Goal: Obtain resource: Download file/media

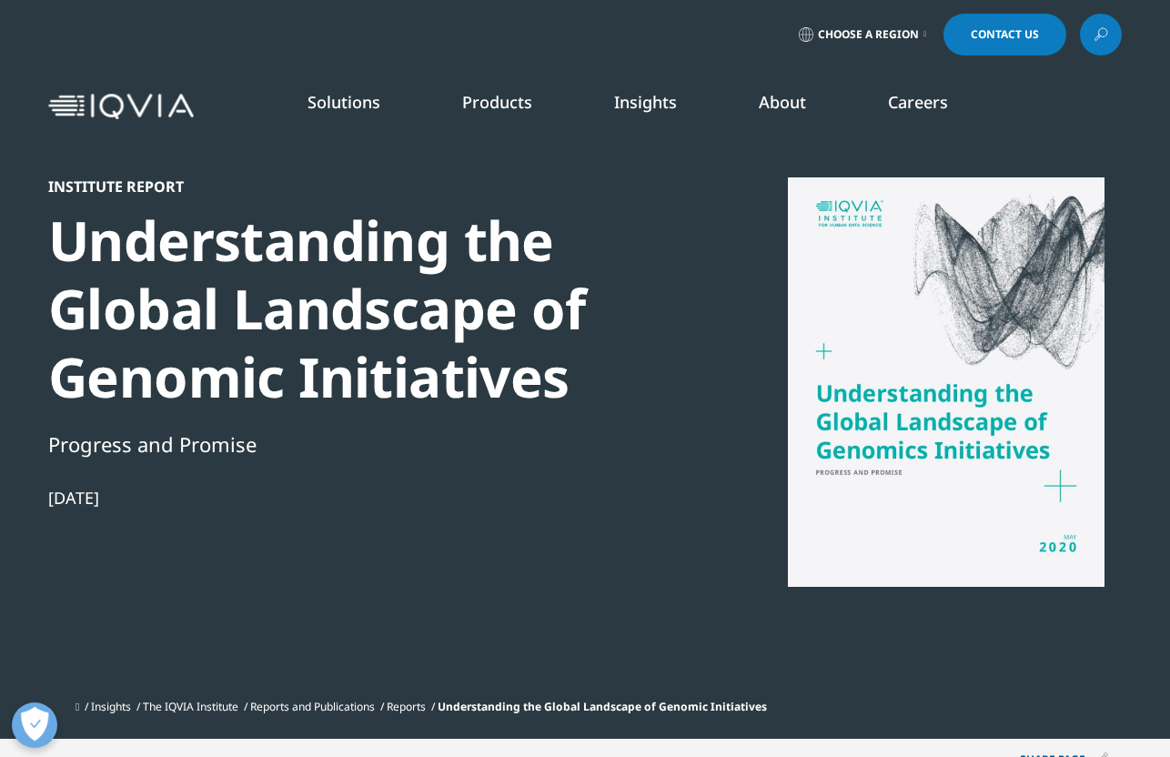
click at [139, 108] on img at bounding box center [121, 107] width 146 height 26
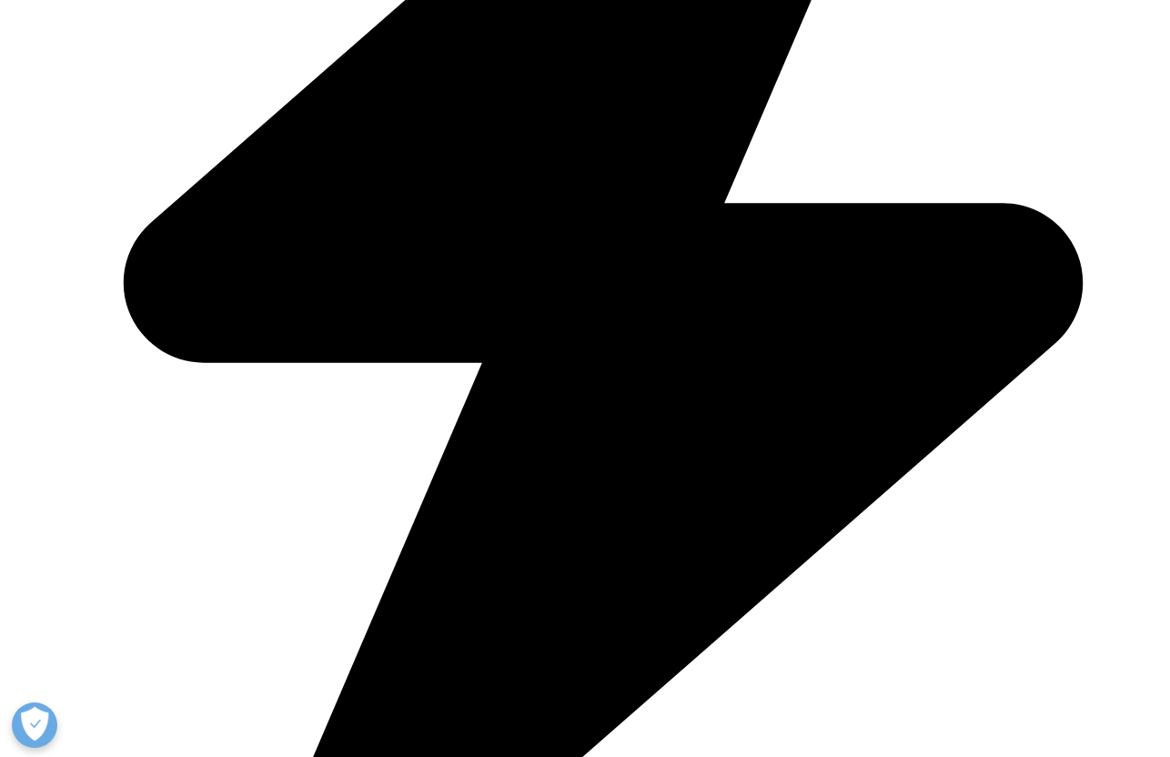
scroll to position [339, 0]
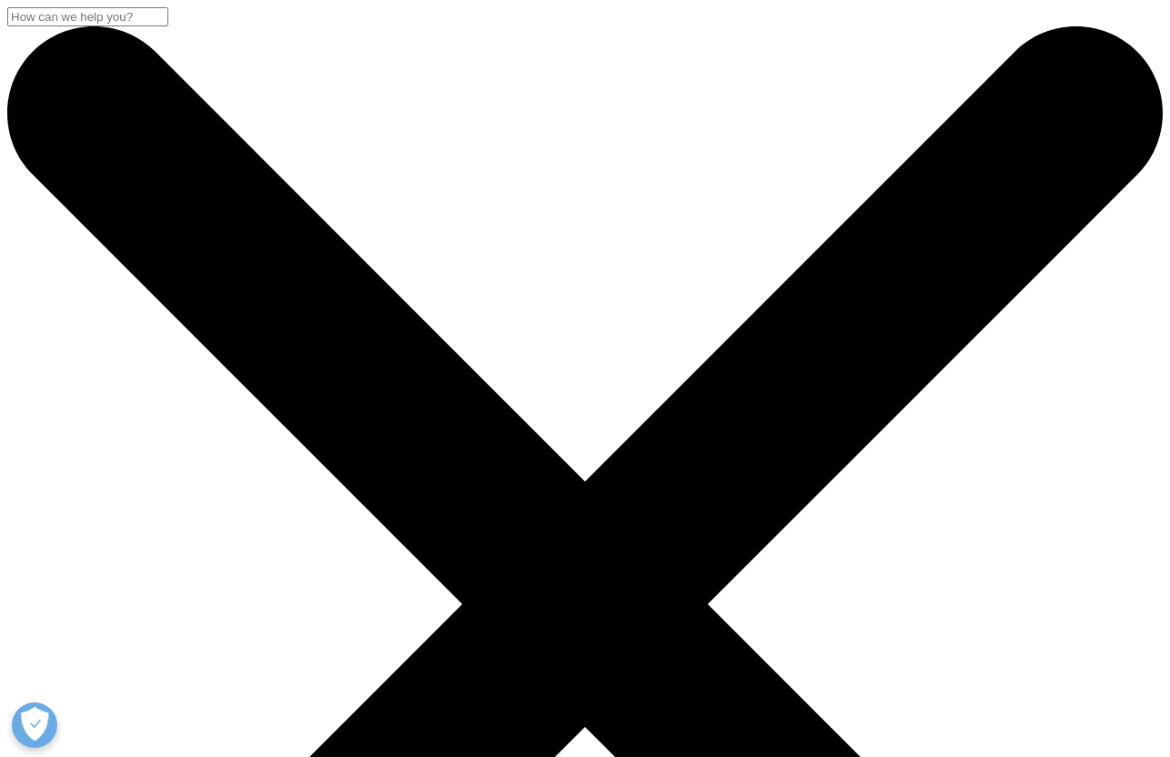
scroll to position [1005, 441]
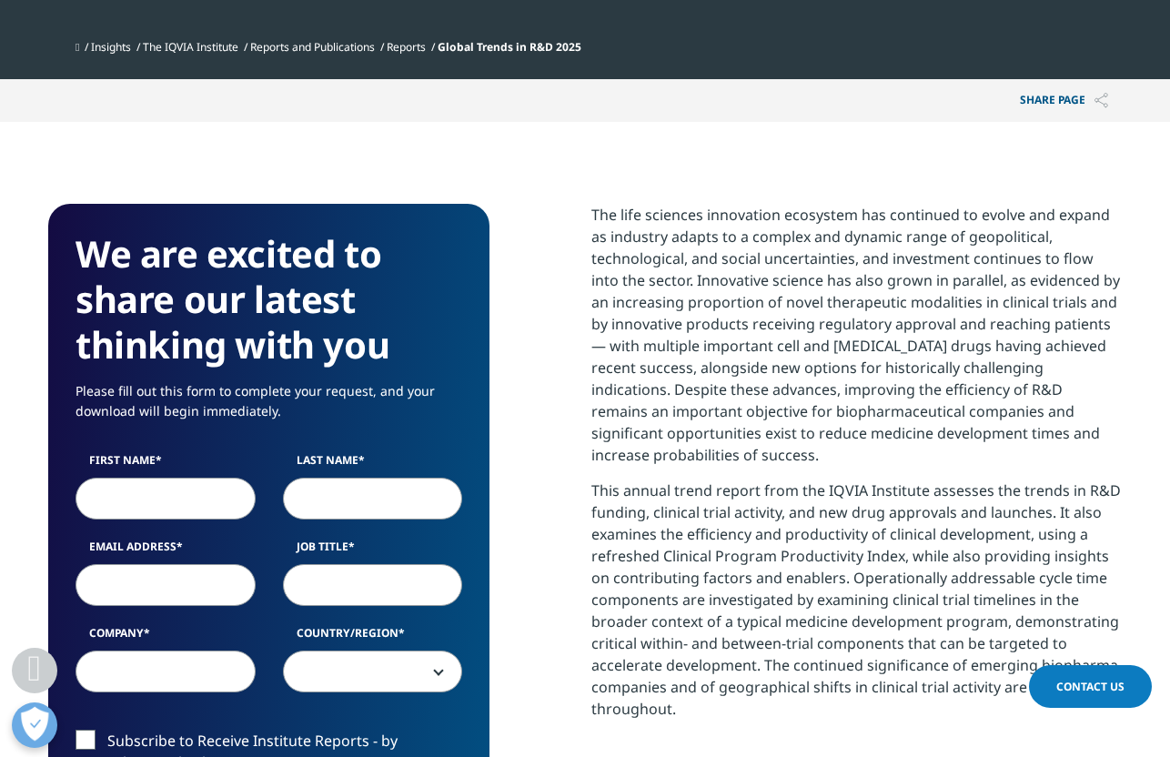
scroll to position [708, 0]
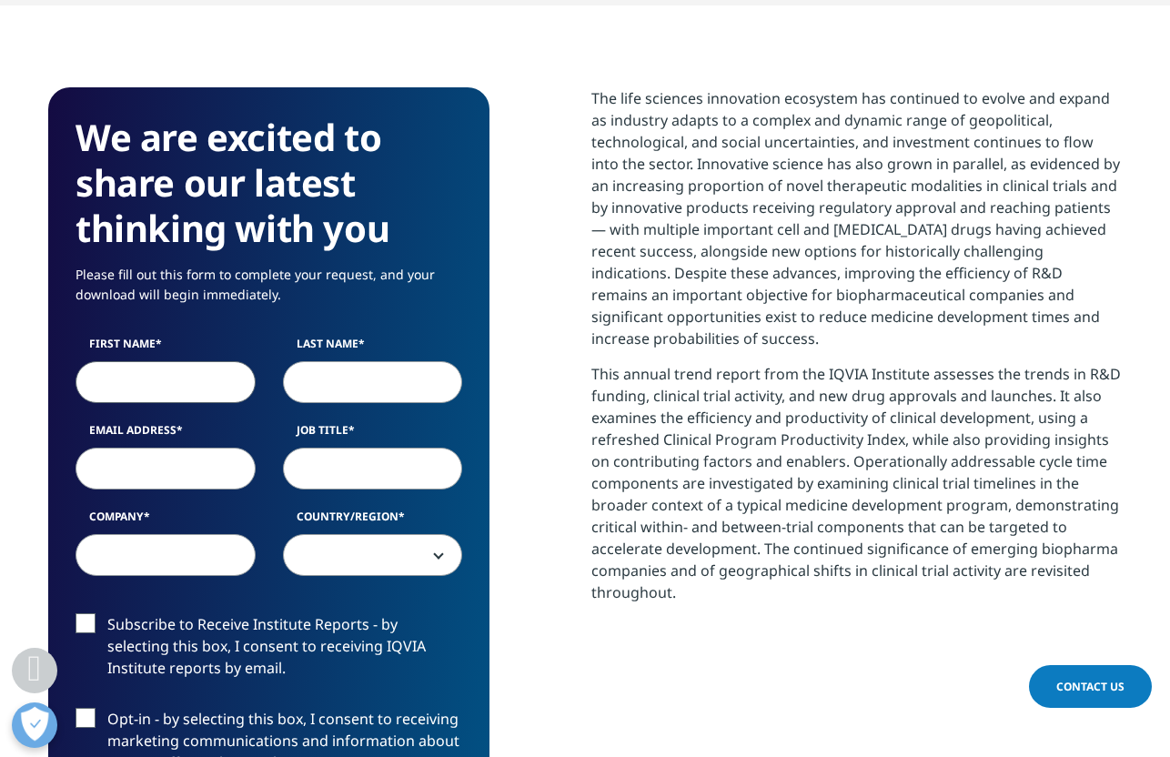
click at [170, 385] on input "First Name" at bounding box center [165, 382] width 180 height 42
type input "Woong-Yang"
click at [372, 377] on input "Last Name" at bounding box center [373, 382] width 180 height 42
type input "Park"
click at [177, 467] on input "Email Address" at bounding box center [165, 468] width 180 height 42
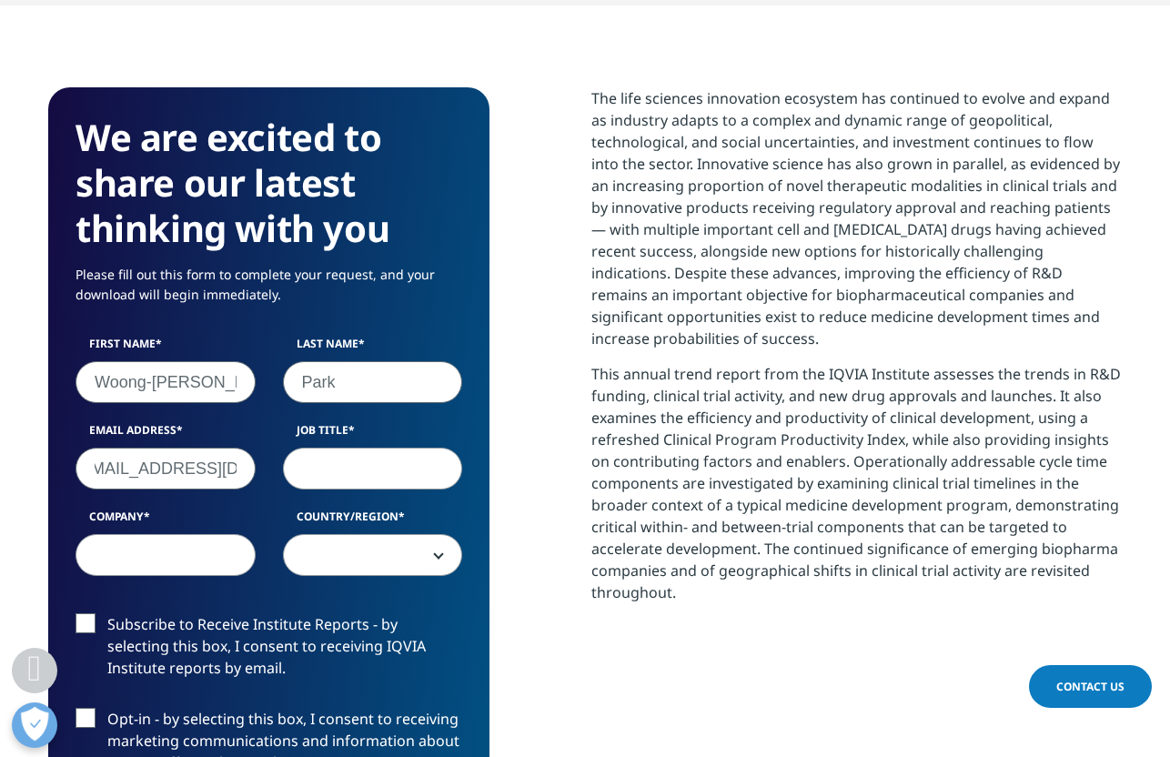
scroll to position [0, 33]
type input "woongyang@gmail.com"
click at [322, 466] on input "Job Title" at bounding box center [373, 468] width 180 height 42
type input "Professor"
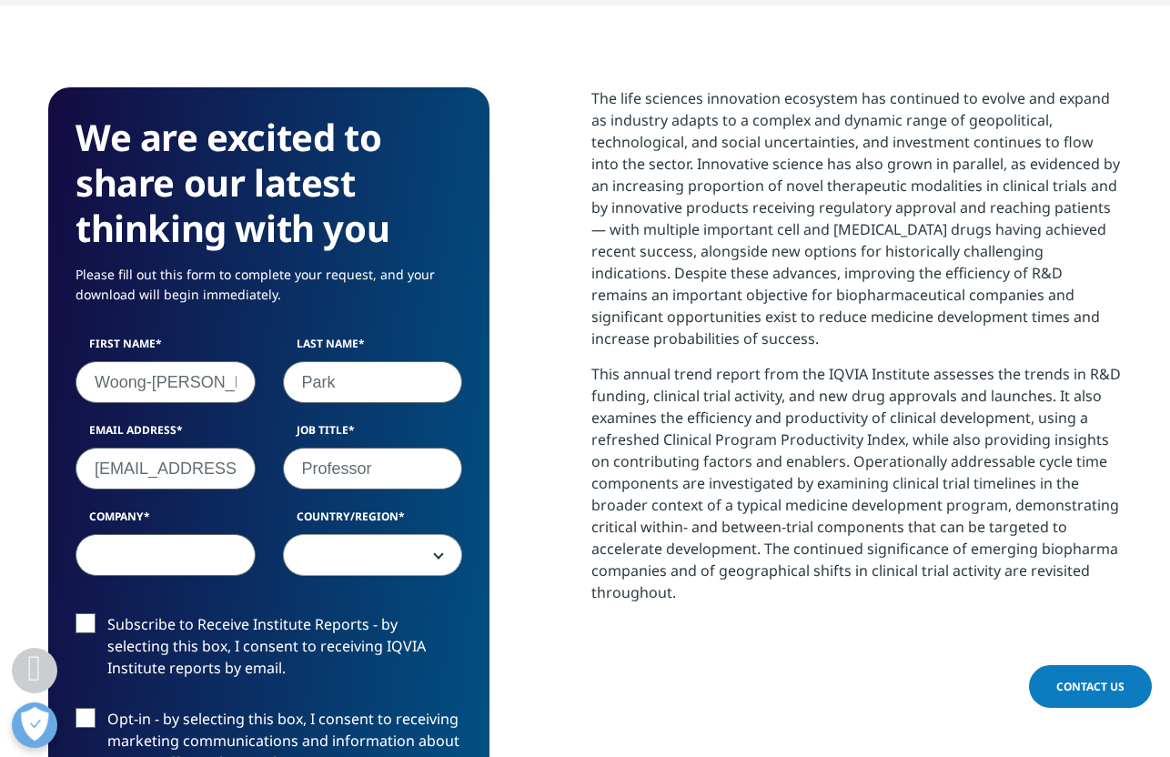
click at [180, 547] on input "Company" at bounding box center [165, 555] width 180 height 42
type input "Samsung Medical Center"
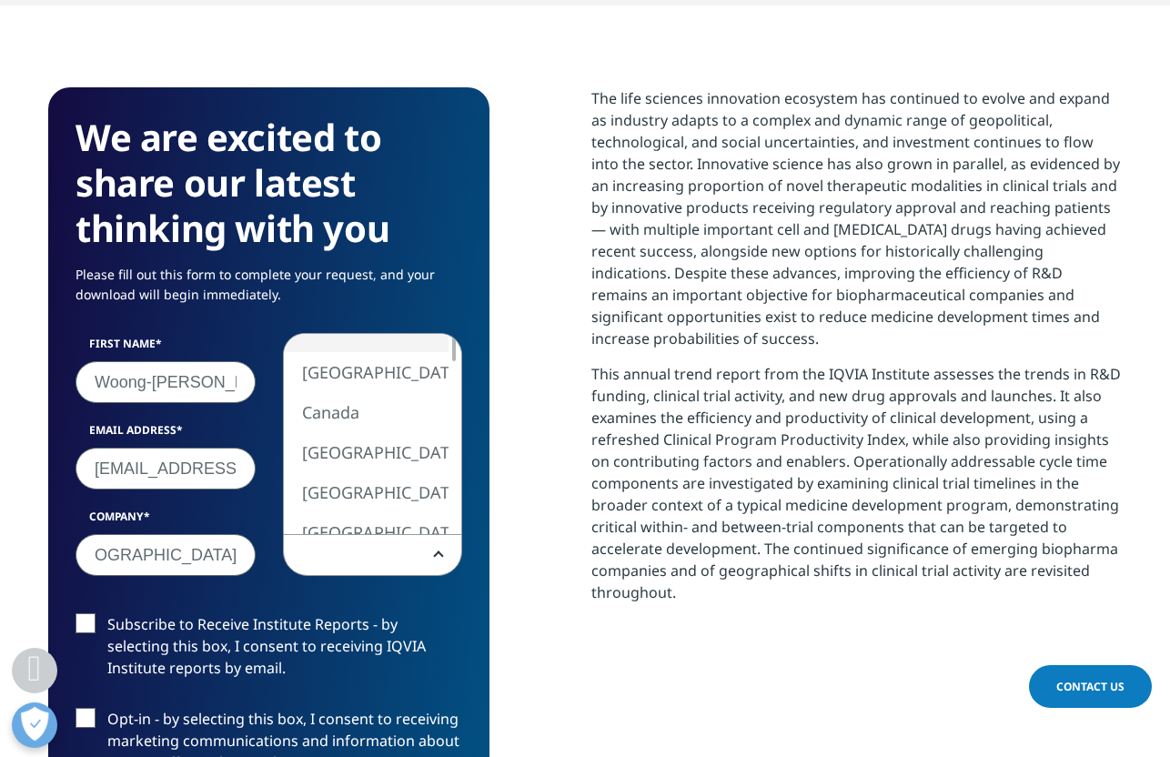
scroll to position [0, 0]
click at [380, 566] on span at bounding box center [373, 556] width 178 height 42
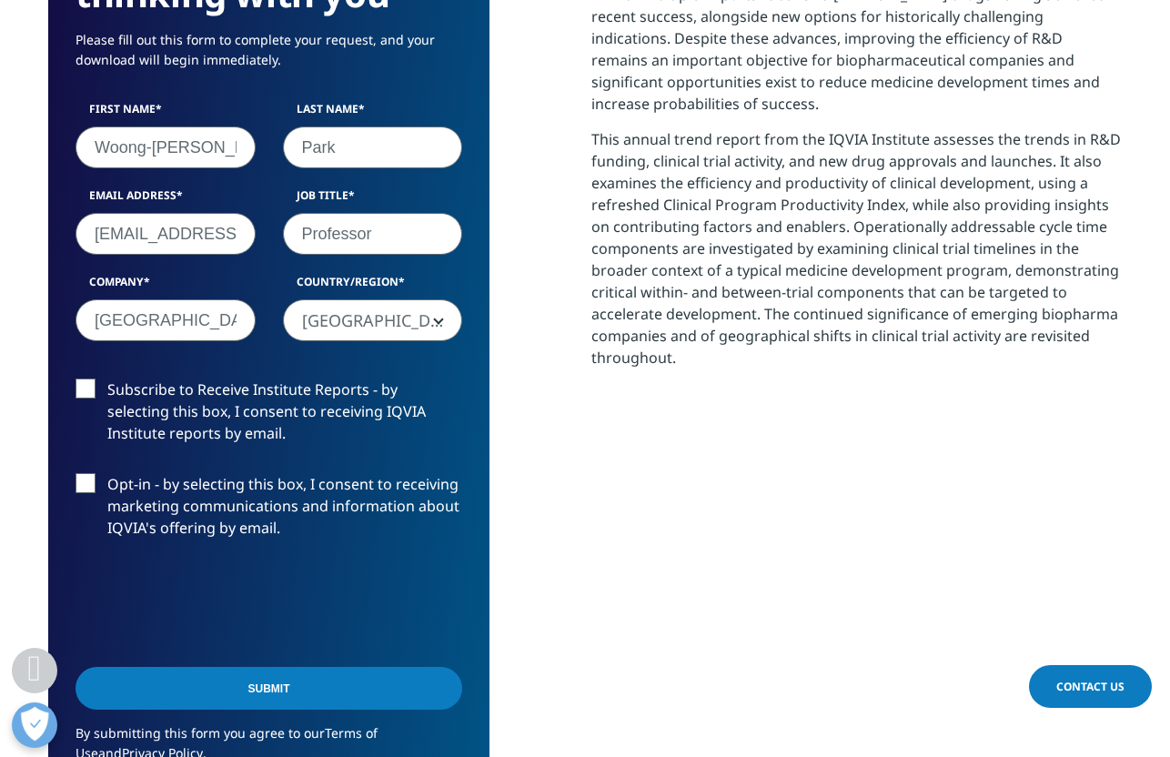
click at [372, 318] on span "New Caledonia" at bounding box center [373, 321] width 178 height 42
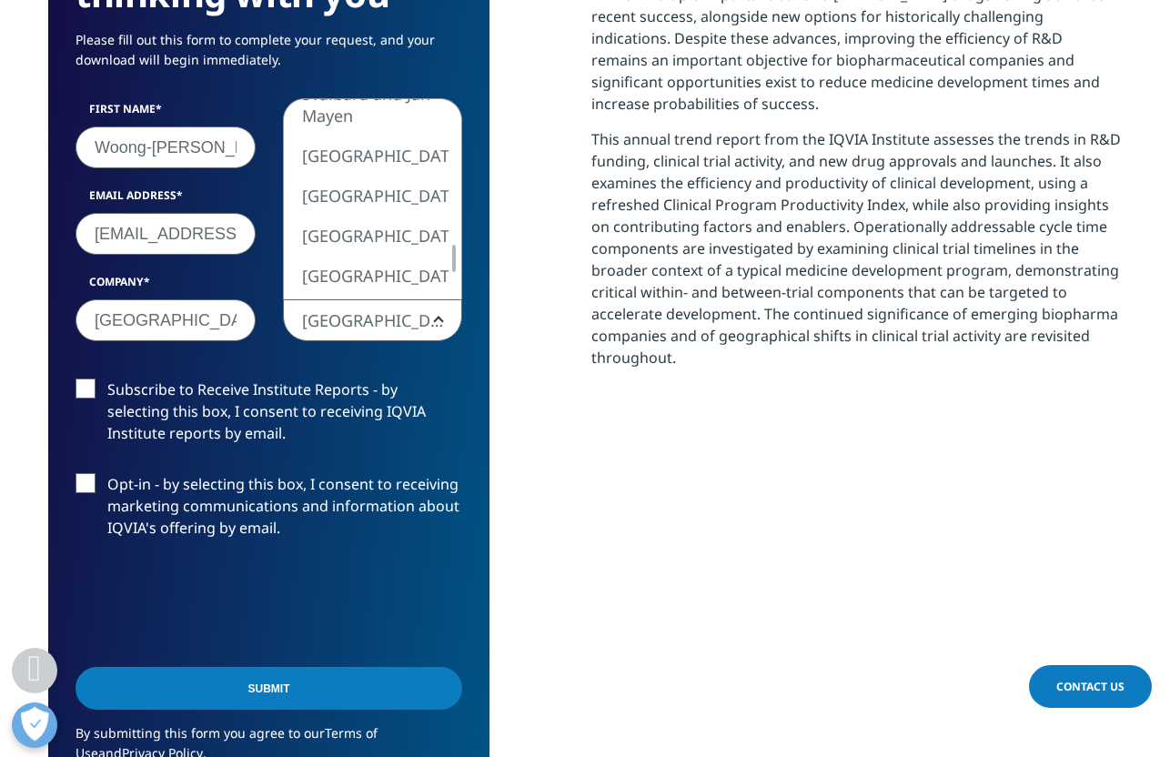
select select "South Korea"
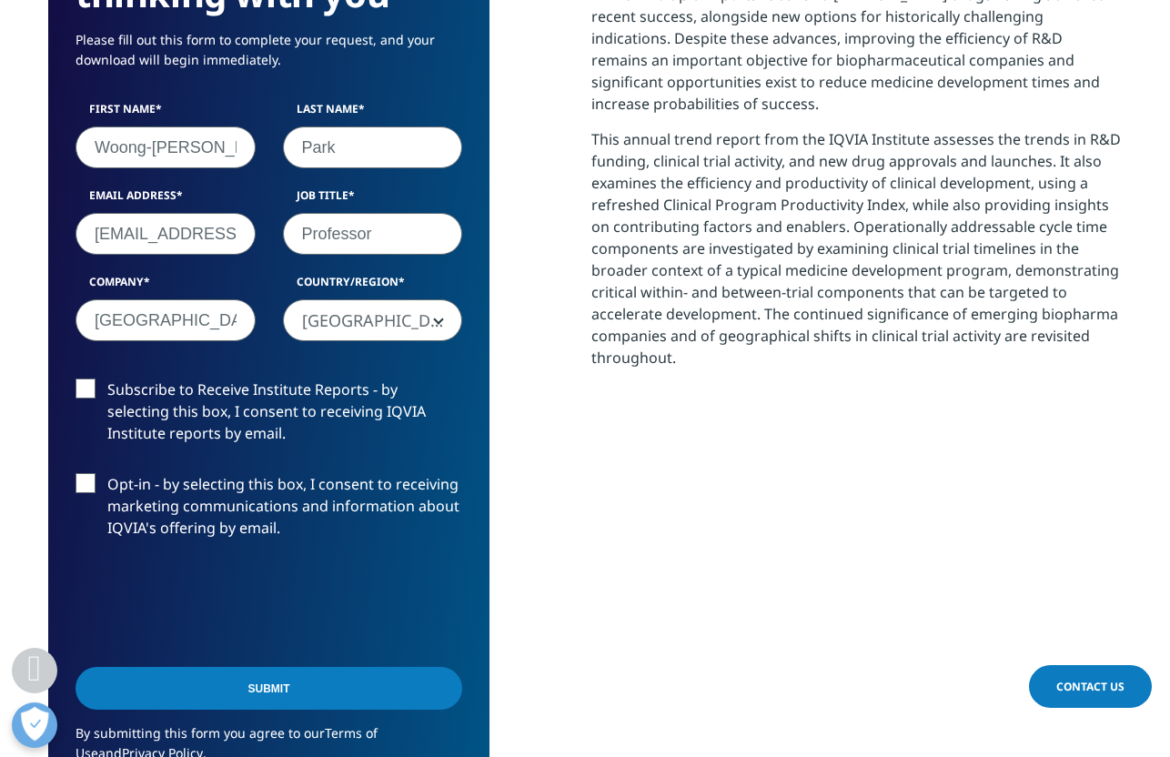
click at [85, 380] on label "Subscribe to Receive Institute Reports - by selecting this box, I consent to re…" at bounding box center [268, 415] width 387 height 75
click at [107, 378] on input "Subscribe to Receive Institute Reports - by selecting this box, I consent to re…" at bounding box center [107, 378] width 0 height 0
click at [83, 478] on label "Opt-in - by selecting this box, I consent to receiving marketing communications…" at bounding box center [268, 510] width 387 height 75
click at [107, 473] on input "Opt-in - by selecting this box, I consent to receiving marketing communications…" at bounding box center [107, 473] width 0 height 0
click at [270, 686] on input "Submit" at bounding box center [268, 688] width 387 height 43
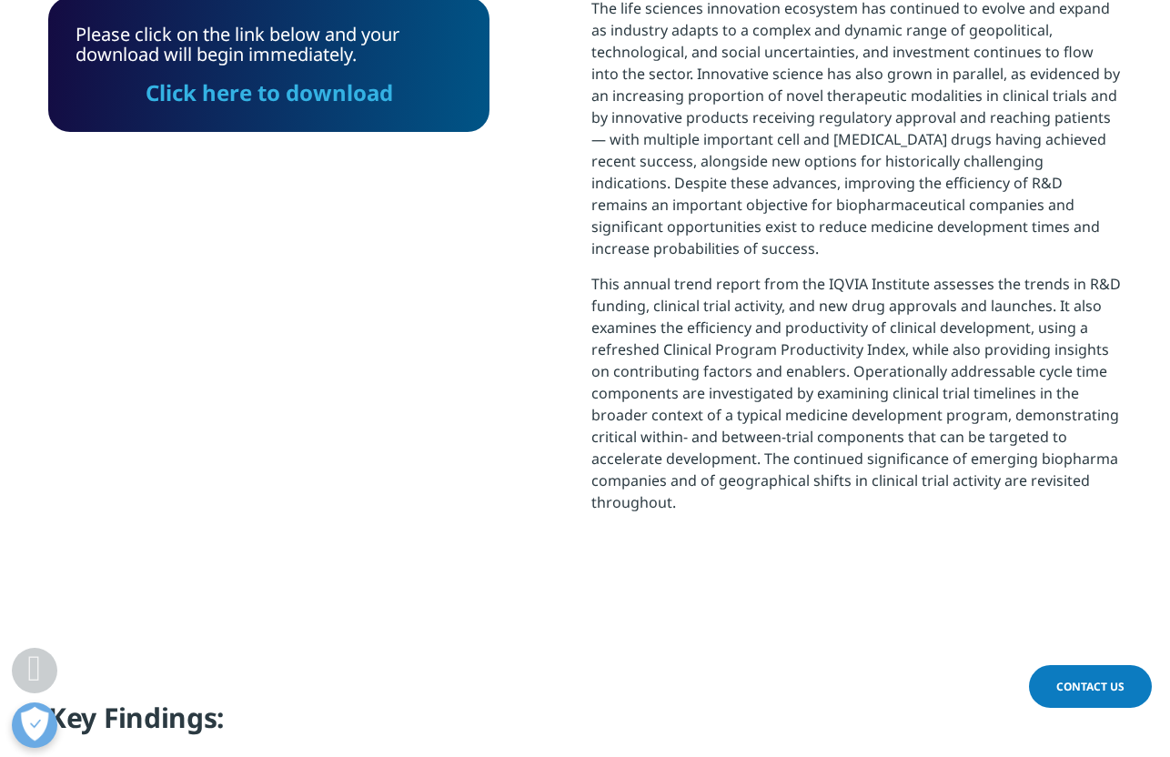
scroll to position [548, 0]
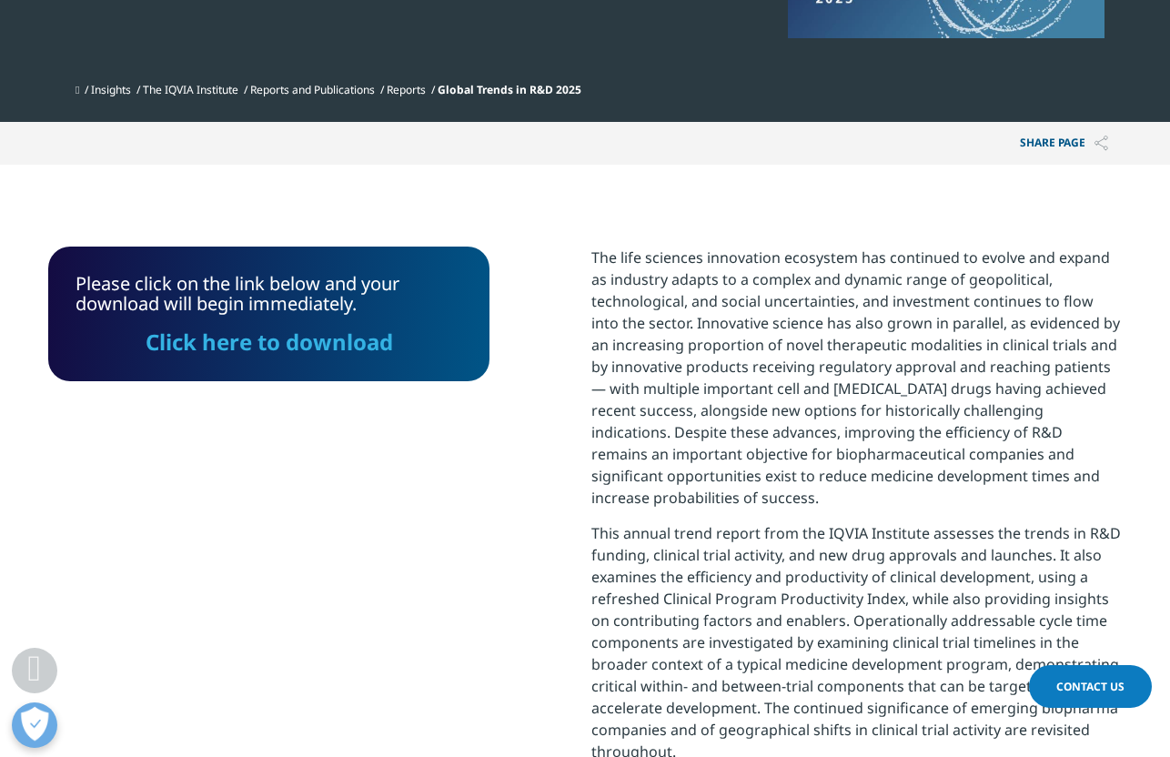
click at [358, 337] on link "Click here to download" at bounding box center [269, 341] width 247 height 30
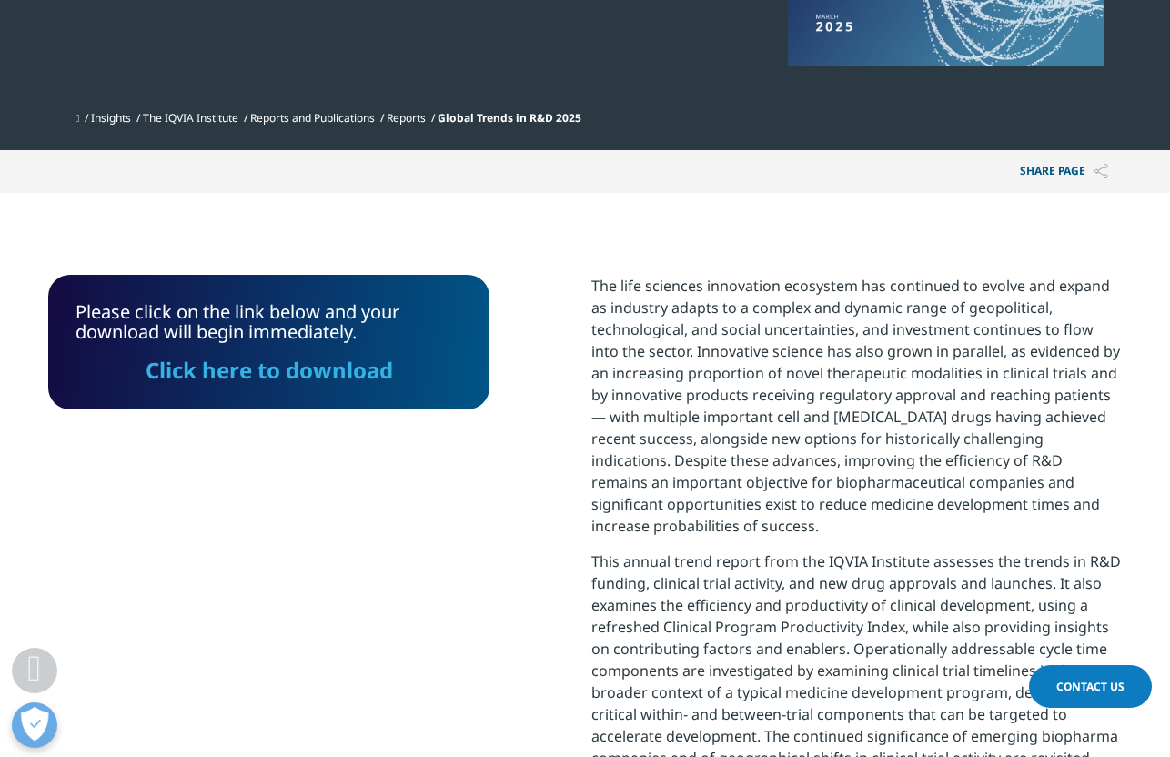
scroll to position [0, 0]
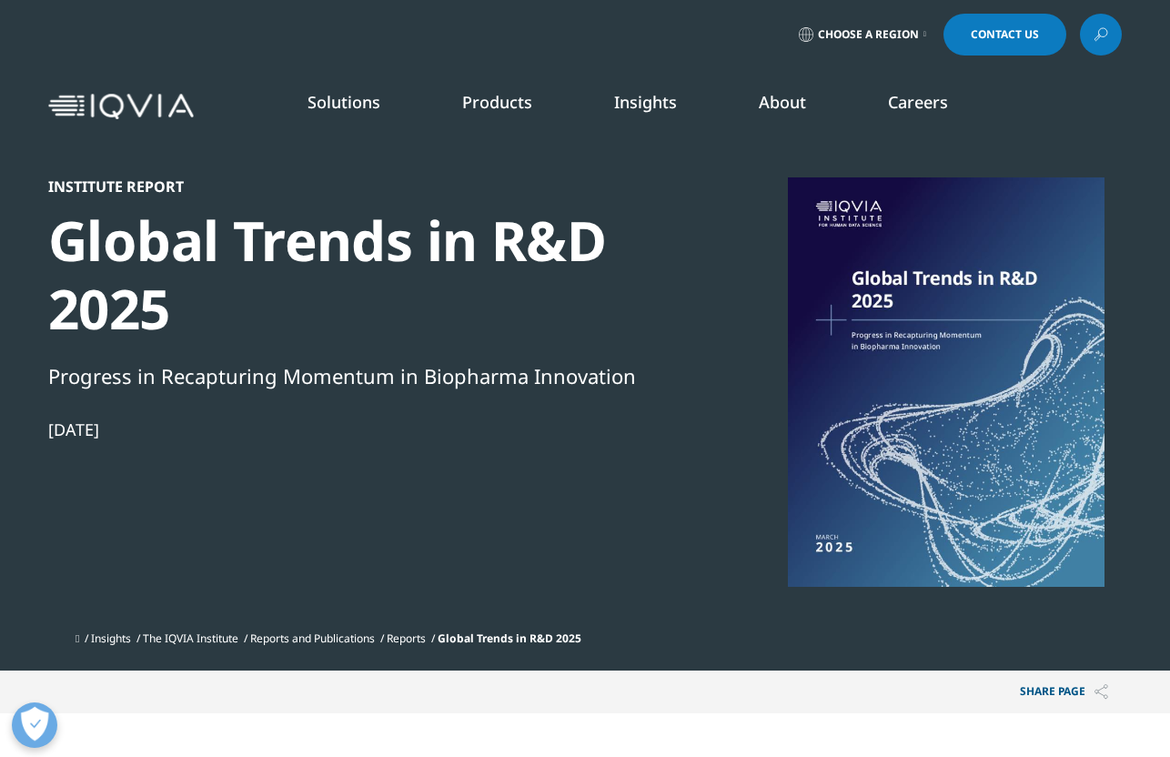
click at [129, 358] on link "DISCOVER INSIGHTS" at bounding box center [148, 353] width 224 height 15
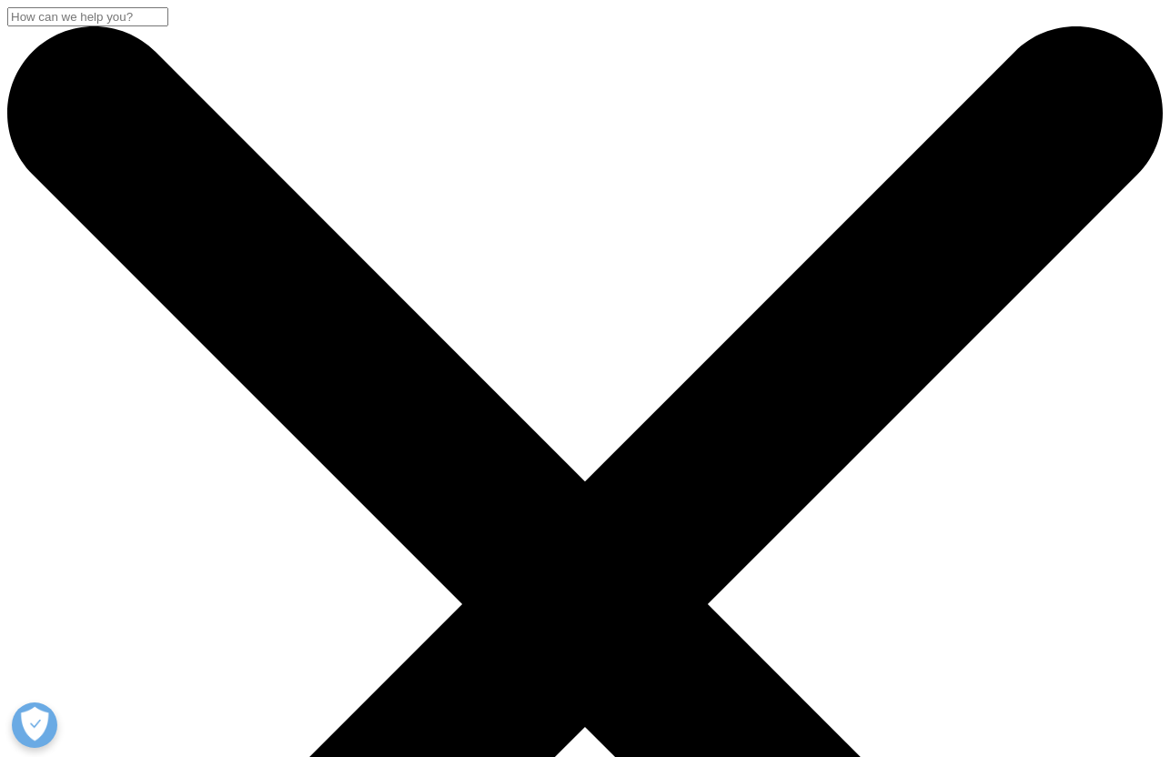
click at [168, 26] on input "Search" at bounding box center [87, 16] width 161 height 19
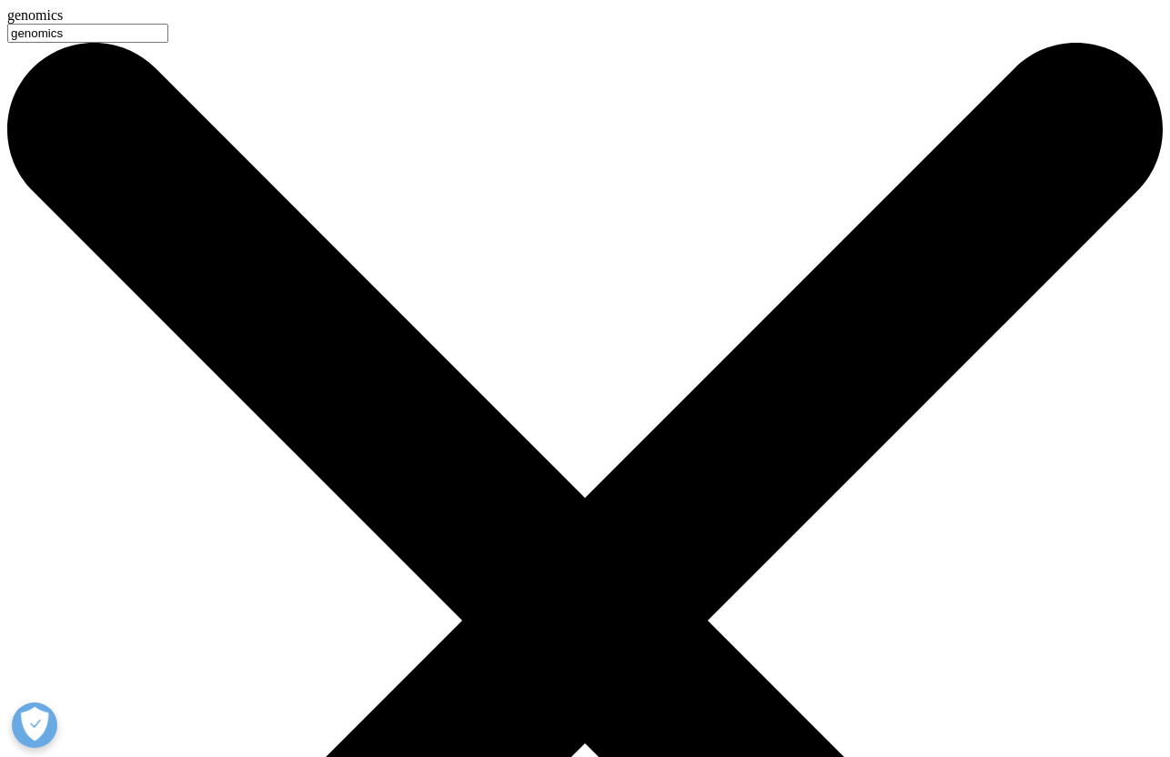
type input "genomics"
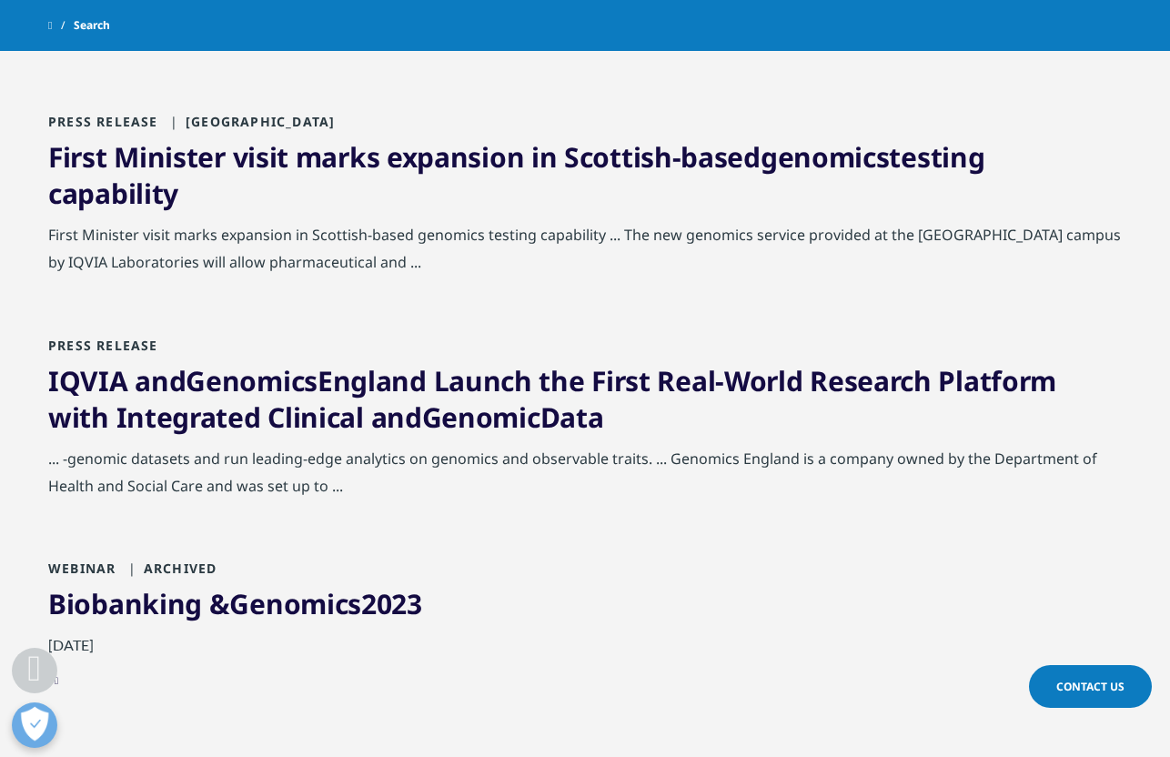
scroll to position [1910, 0]
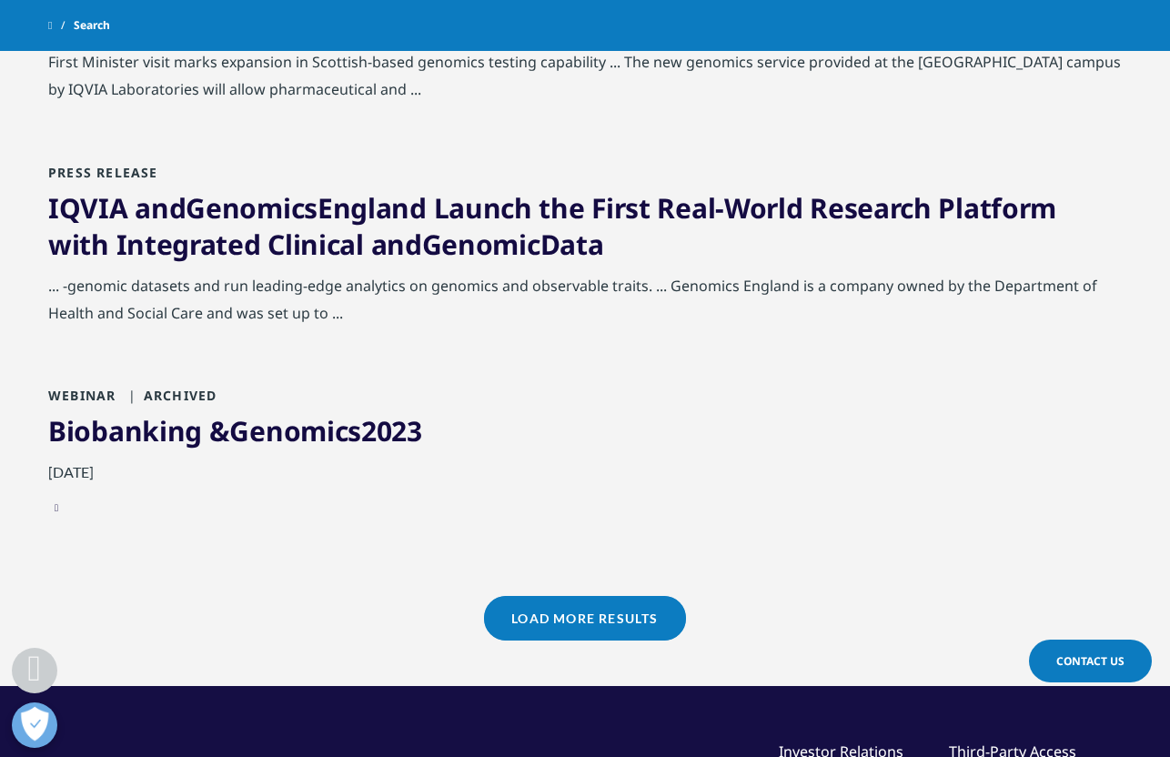
click at [356, 428] on span "Genomics" at bounding box center [295, 430] width 132 height 37
click at [336, 211] on link "IQVIA and Genomics England Launch the First Real-World Research Platform with I…" at bounding box center [552, 226] width 1008 height 74
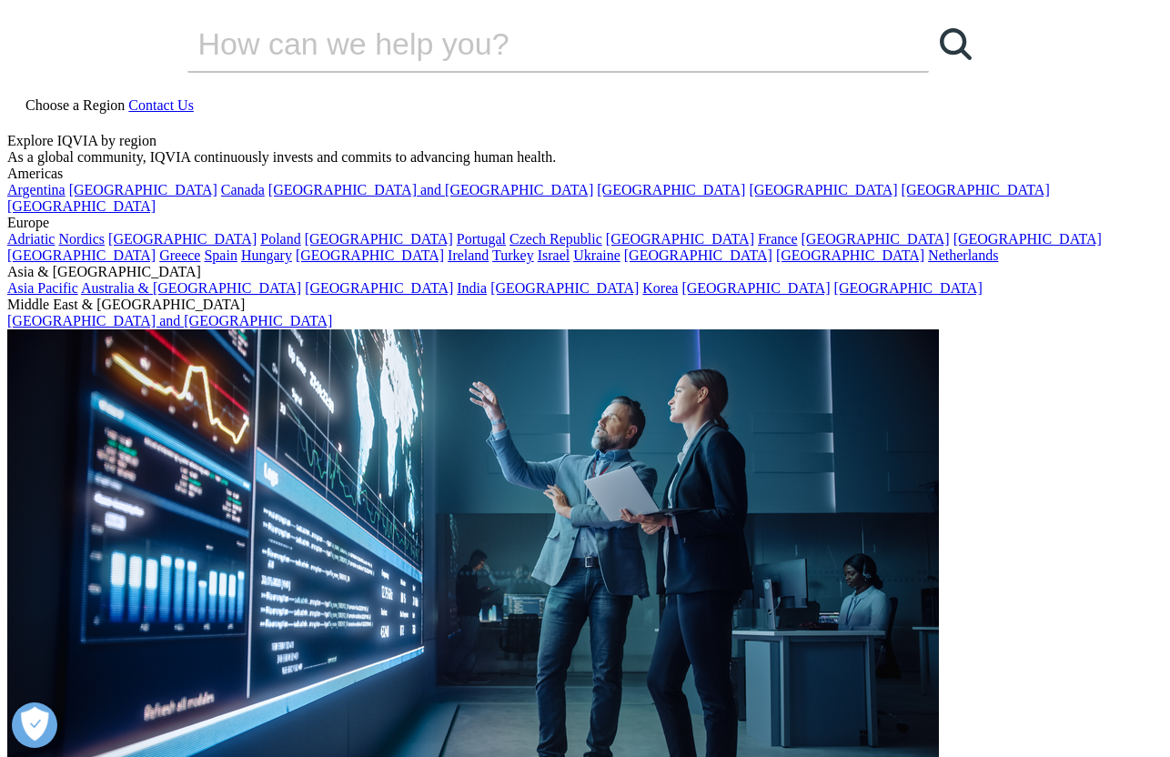
scroll to position [288, 0]
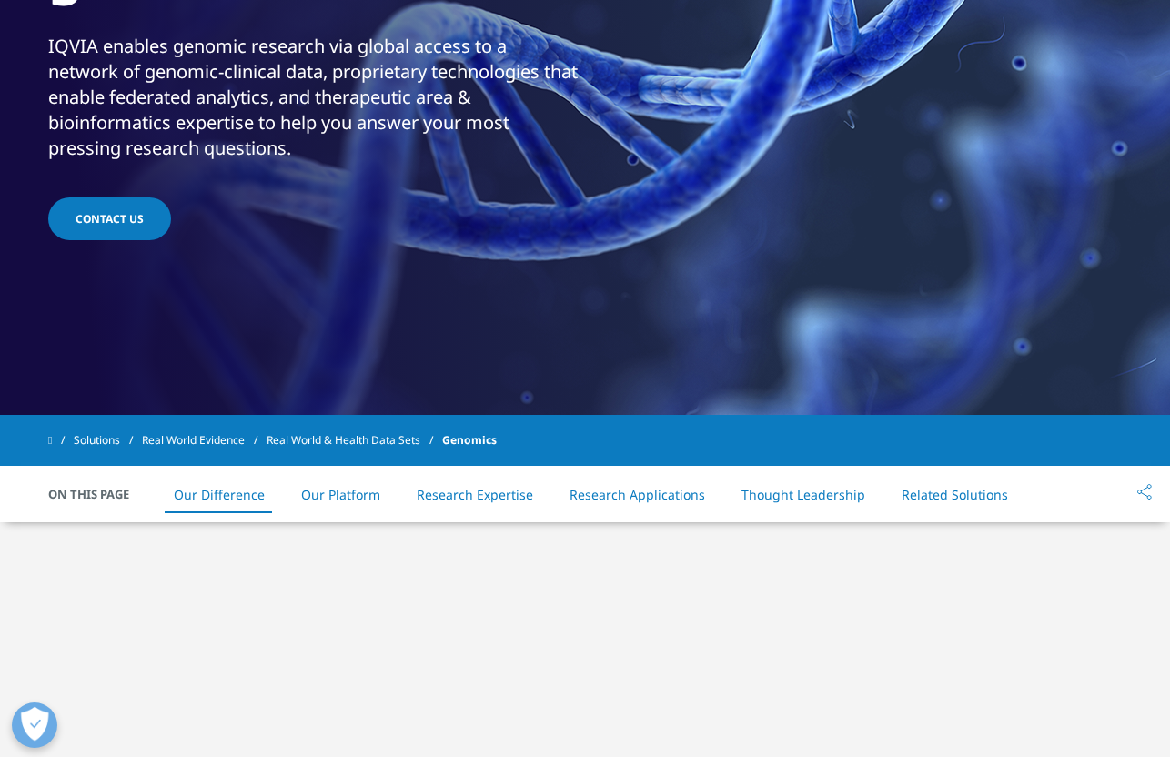
scroll to position [615, 0]
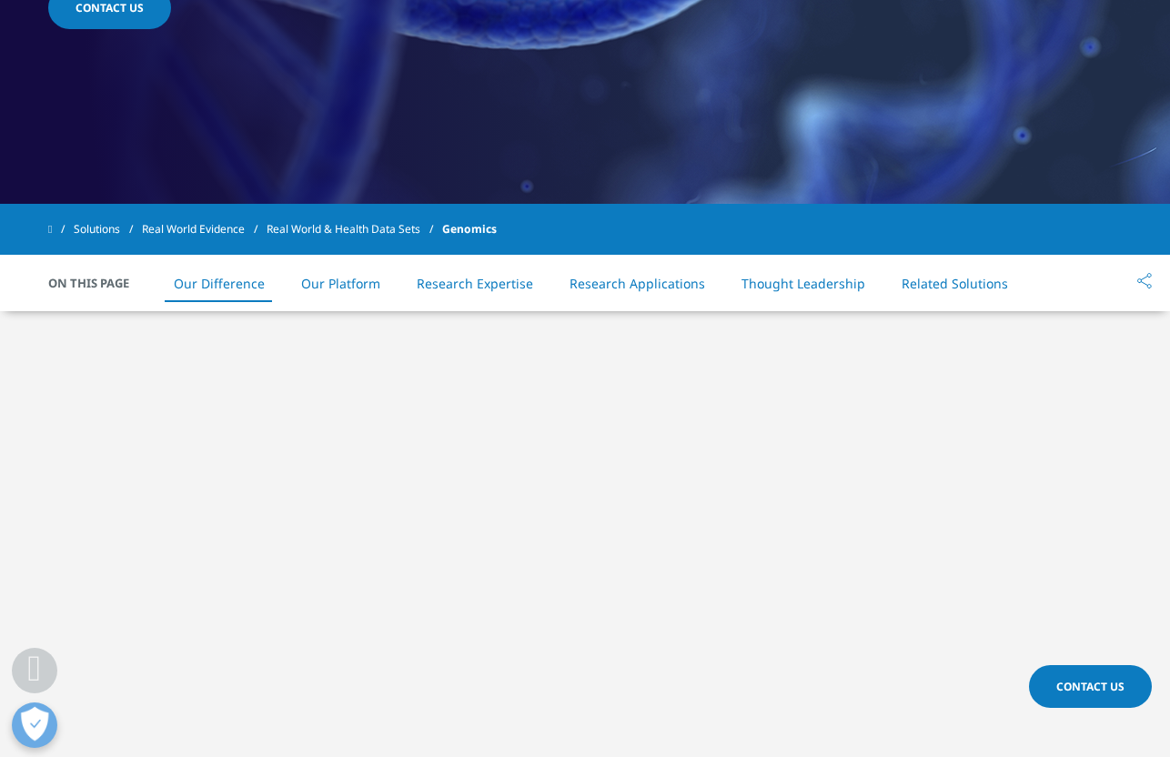
click at [333, 288] on link "Our Platform" at bounding box center [340, 283] width 79 height 17
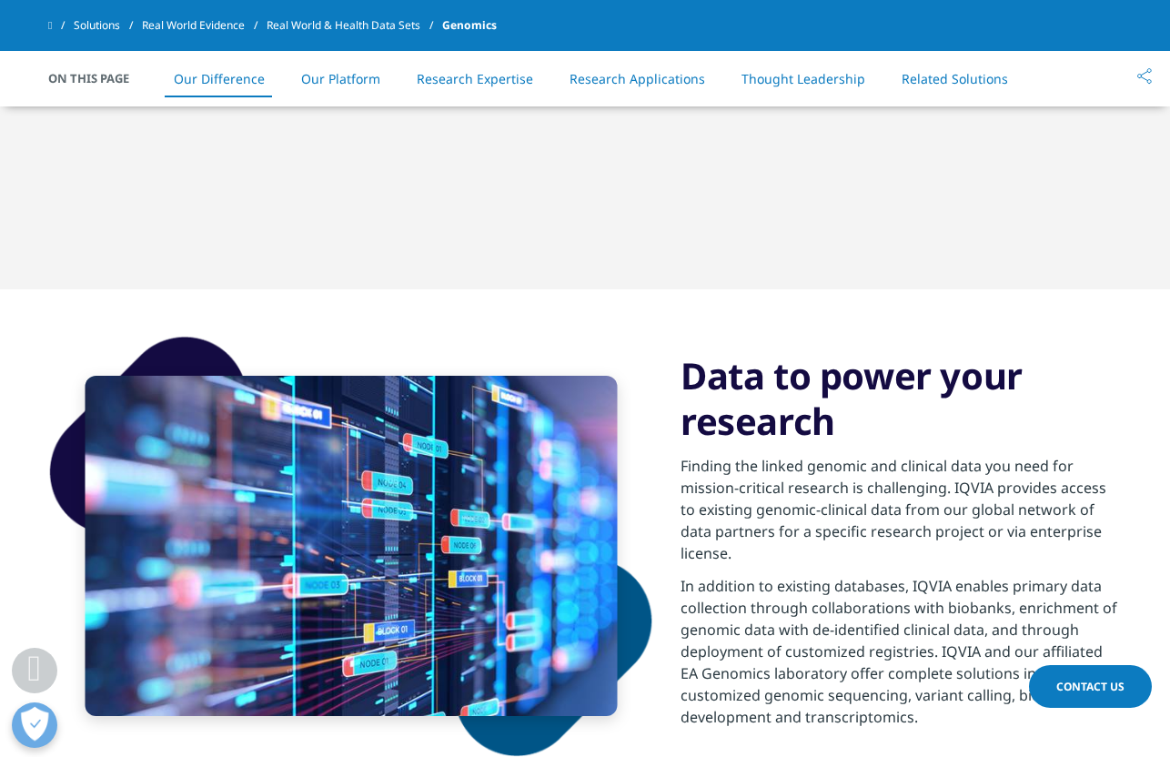
scroll to position [731, 0]
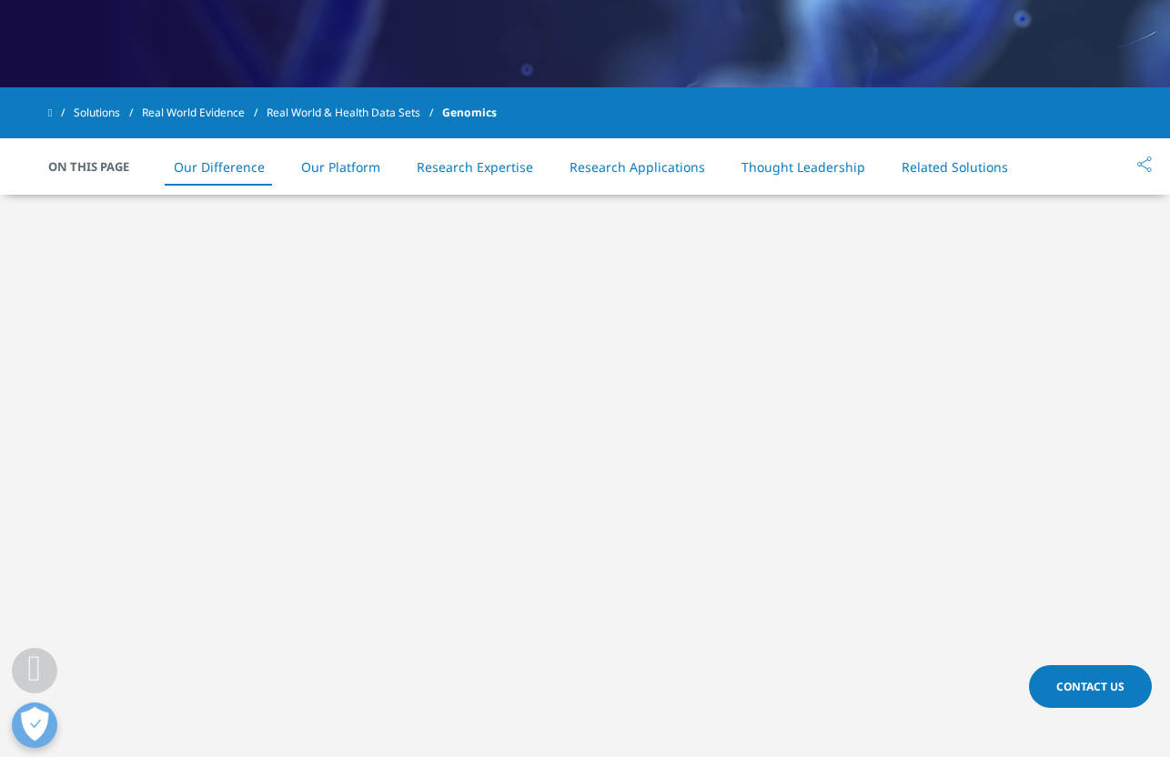
click at [334, 167] on link "Our Platform" at bounding box center [340, 166] width 79 height 17
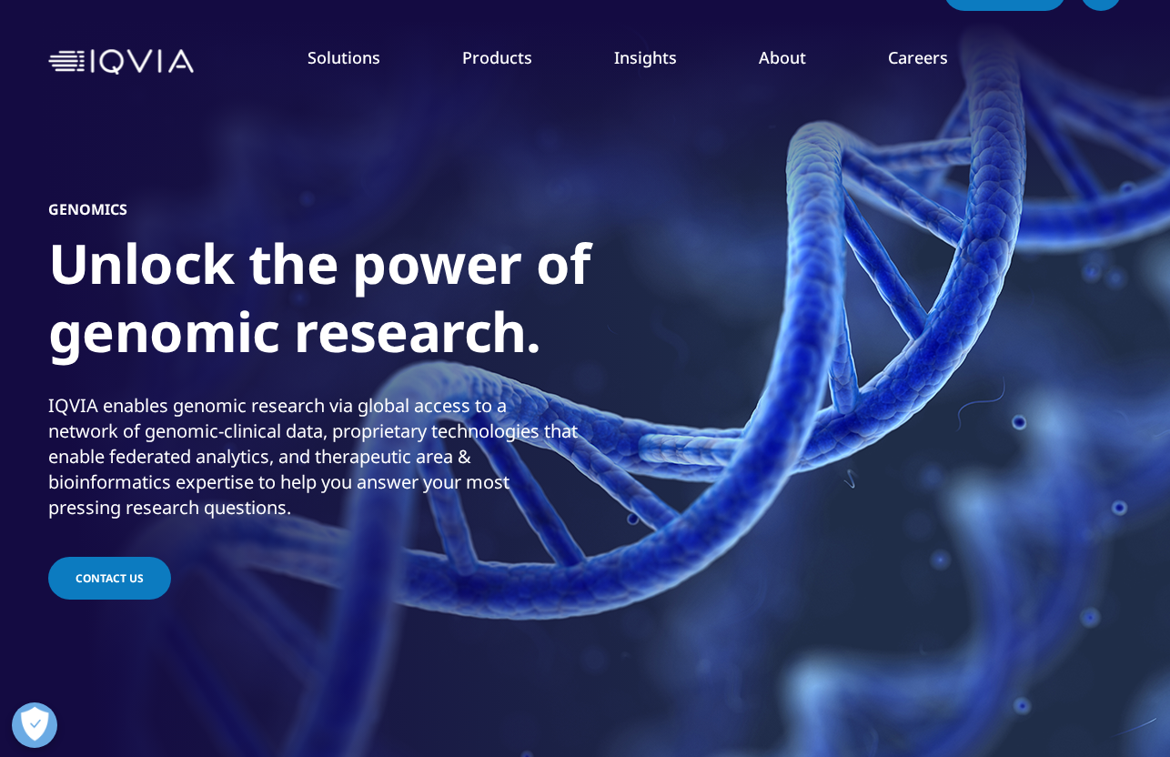
scroll to position [0, 0]
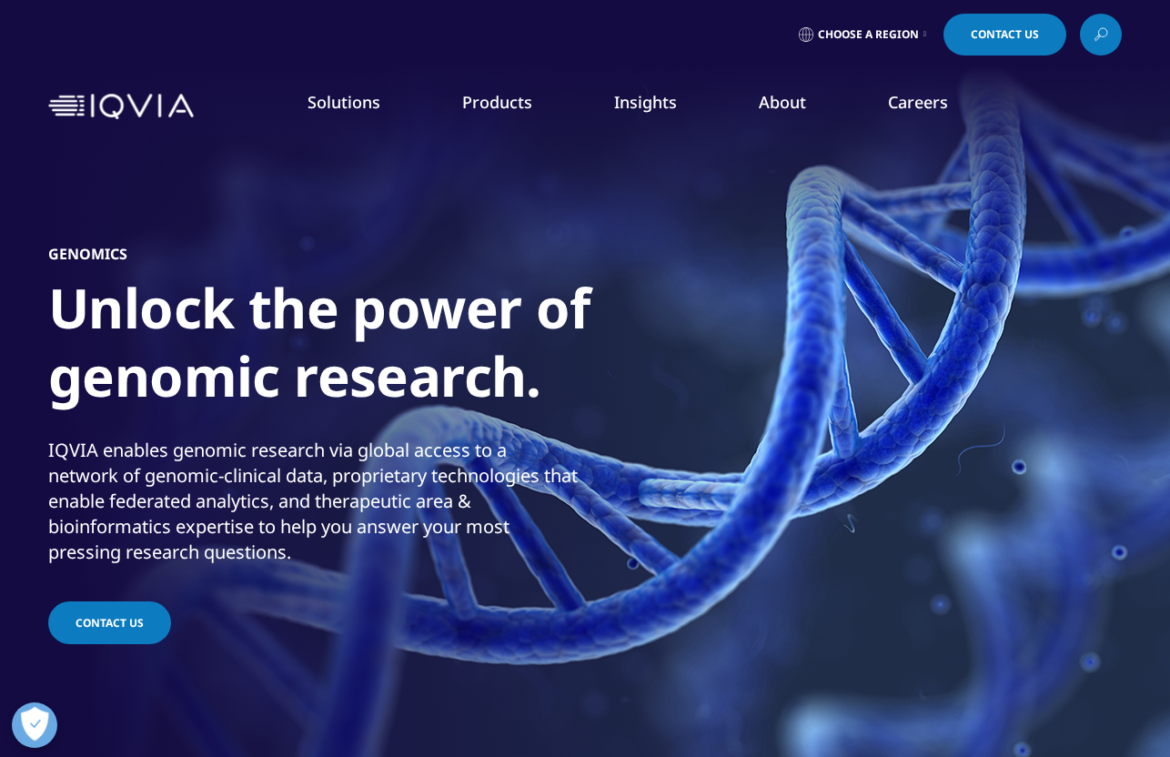
click at [915, 468] on link "Oncology & Hematology" at bounding box center [1020, 472] width 272 height 20
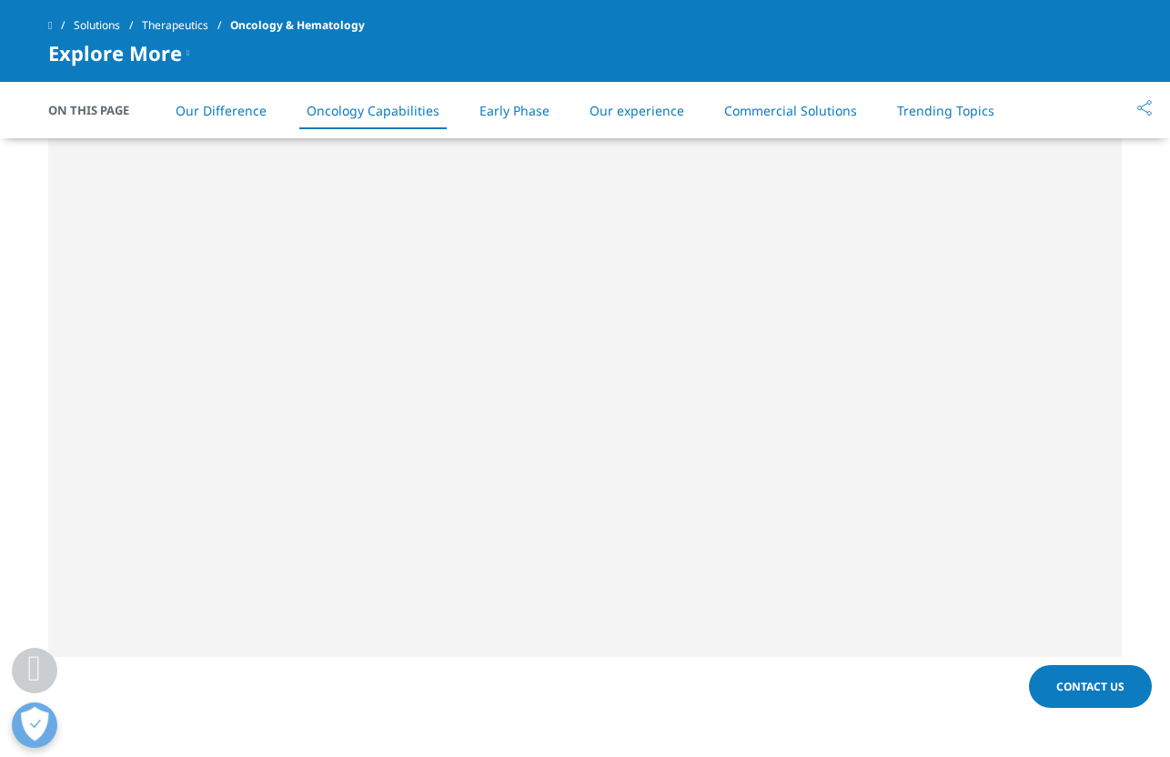
scroll to position [1990, 0]
